Goal: Task Accomplishment & Management: Use online tool/utility

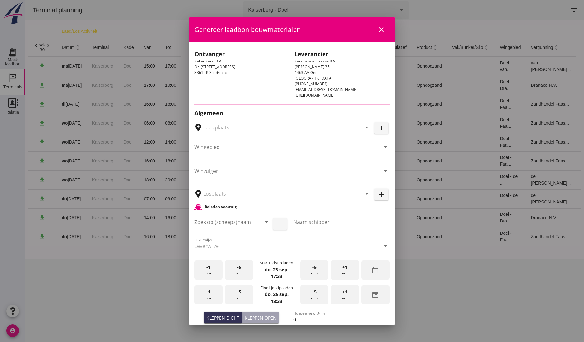
type input "Breure Grondwerken, [GEOGRAPHIC_DATA]"
type input "Two Rivers"
type input "[PERSON_NAME]"
type input "539"
type input "Ophoogzand (6120)"
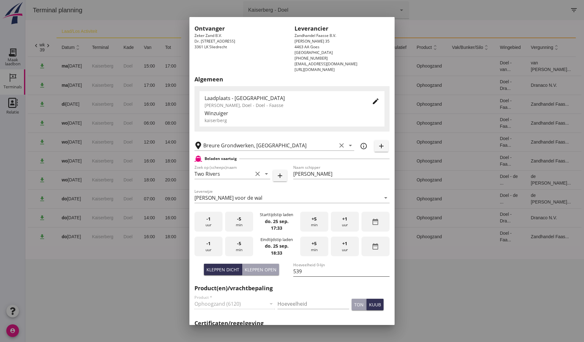
scroll to position [35, 0]
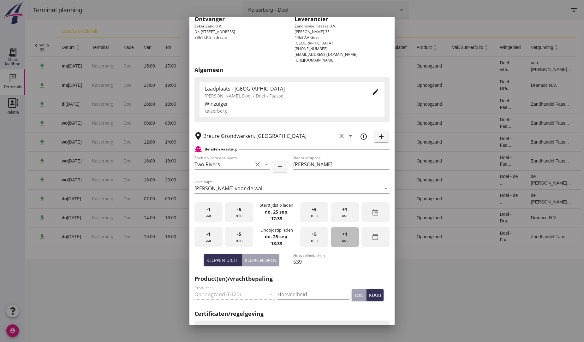
click at [342, 234] on span "+1" at bounding box center [344, 234] width 5 height 7
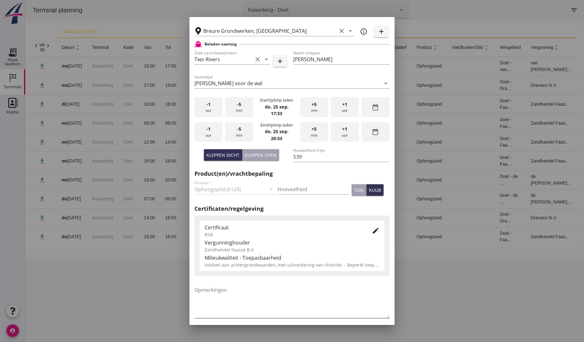
scroll to position [167, 0]
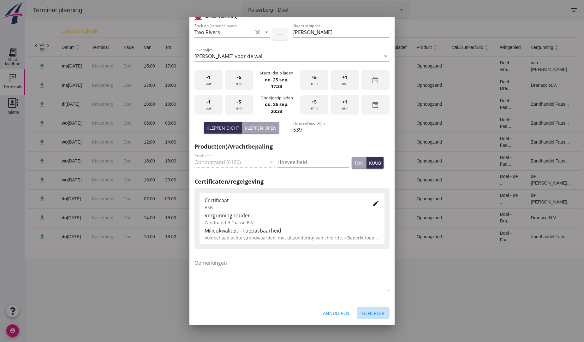
click at [372, 311] on div "Genereer" at bounding box center [373, 313] width 22 height 7
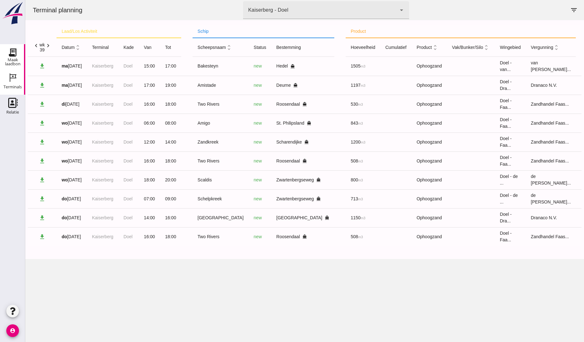
click at [13, 50] on use at bounding box center [13, 52] width 10 height 10
